Goal: Transaction & Acquisition: Purchase product/service

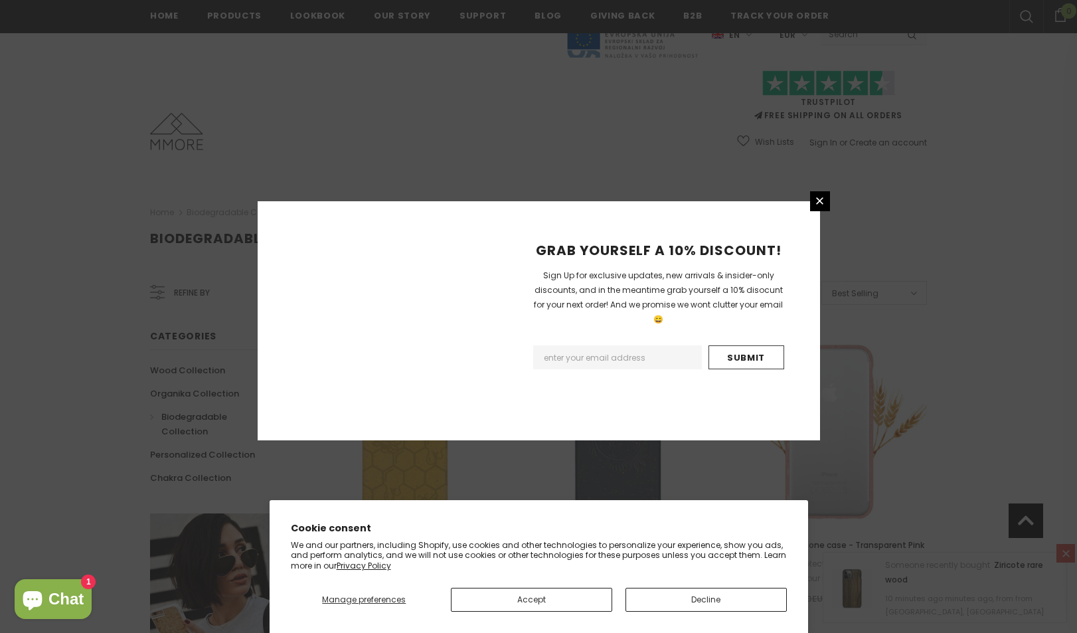
scroll to position [832, 0]
